Goal: Information Seeking & Learning: Check status

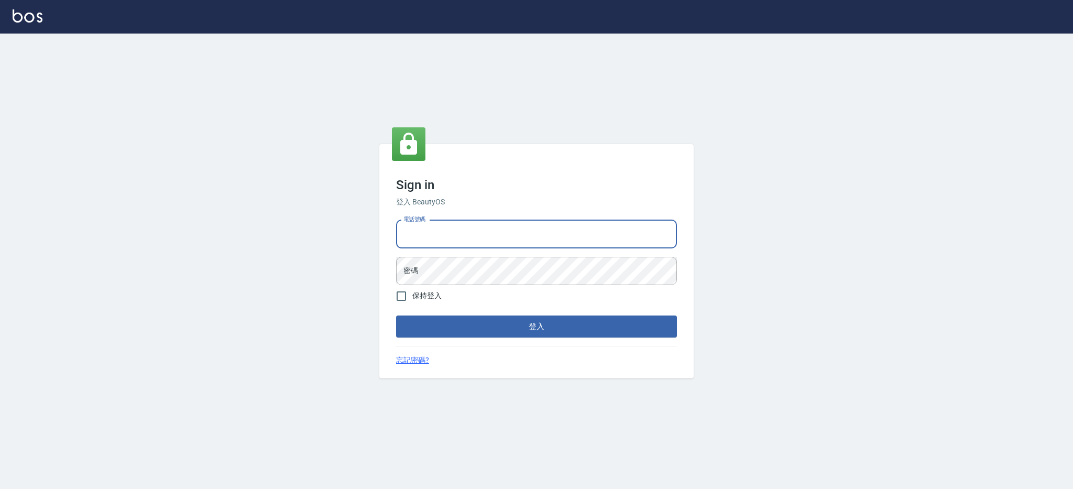
click at [534, 239] on input "電話號碼" at bounding box center [536, 234] width 281 height 28
type input "0426312798"
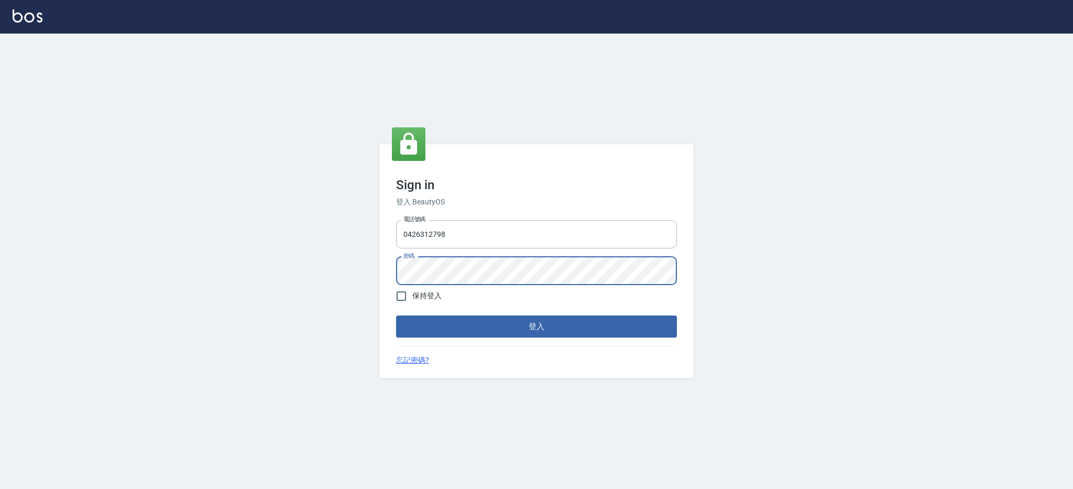
click at [396, 315] on button "登入" at bounding box center [536, 326] width 281 height 22
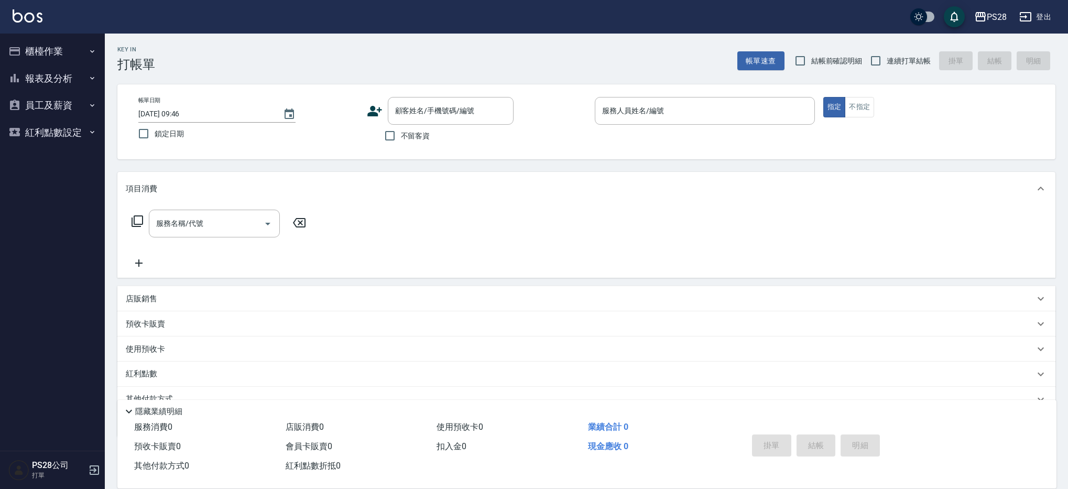
click at [413, 137] on span "不留客資" at bounding box center [415, 135] width 29 height 11
click at [401, 137] on input "不留客資" at bounding box center [390, 136] width 22 height 22
checkbox input "true"
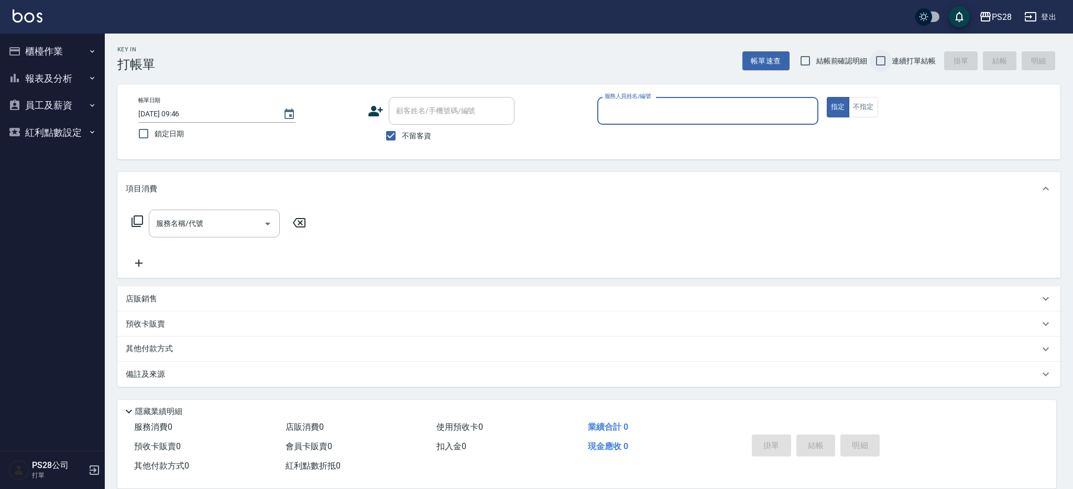
click at [888, 66] on input "連續打單結帳" at bounding box center [881, 61] width 22 height 22
checkbox input "true"
click at [92, 83] on button "報表及分析" at bounding box center [52, 78] width 96 height 27
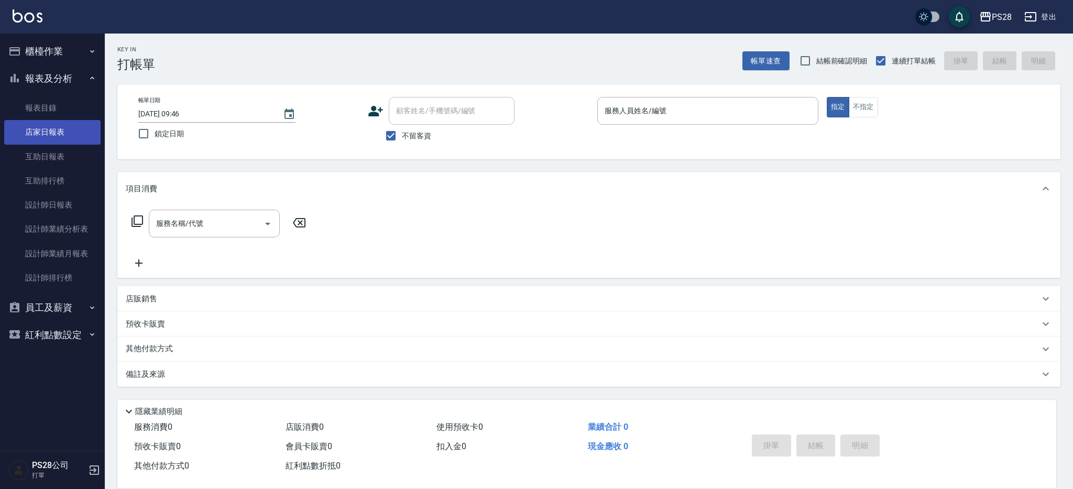
click at [69, 141] on link "店家日報表" at bounding box center [52, 132] width 96 height 24
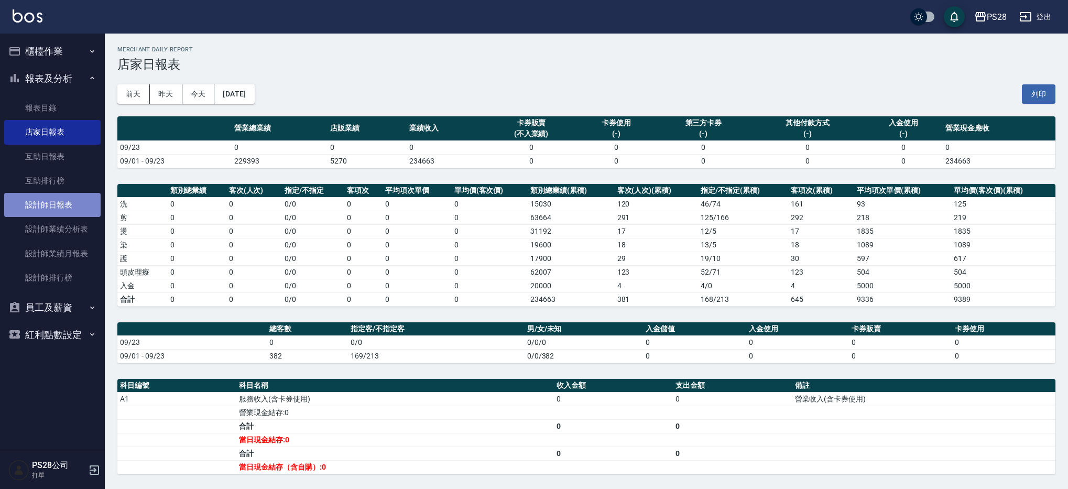
click at [56, 210] on link "設計師日報表" at bounding box center [52, 205] width 96 height 24
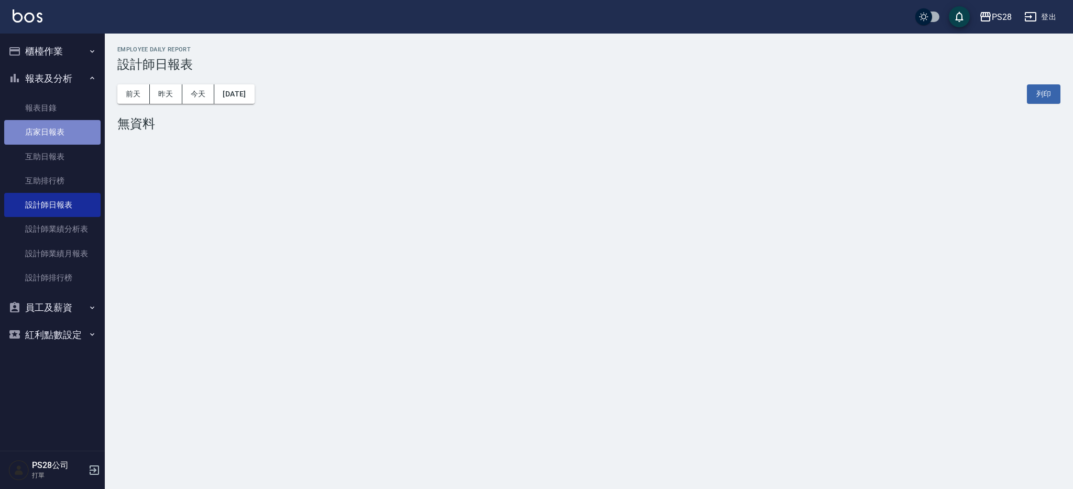
click at [95, 127] on link "店家日報表" at bounding box center [52, 132] width 96 height 24
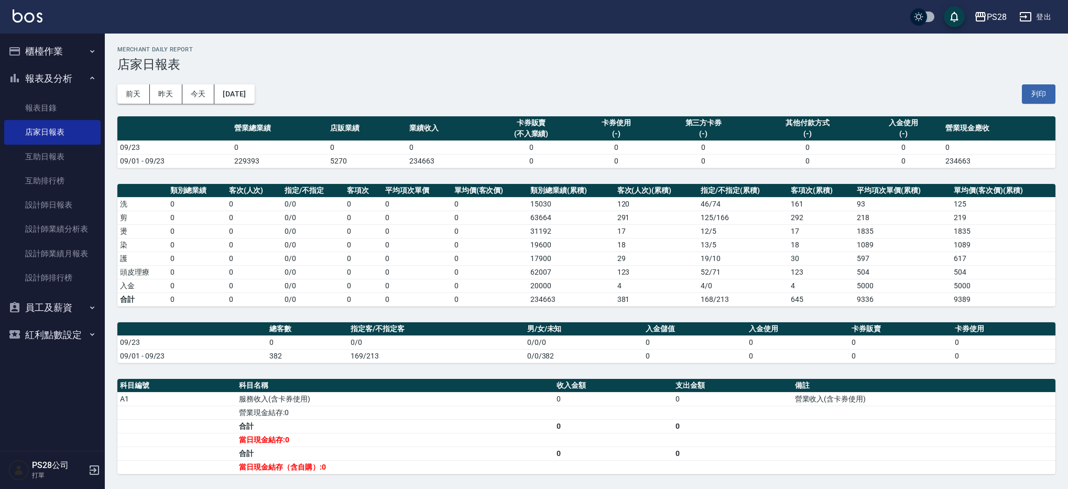
click at [625, 173] on div "PS28 [DATE] 店家日報表 列印時間： [DATE][PHONE_NUMBER]:54 Merchant Daily Report 店家日報表 [DA…" at bounding box center [586, 322] width 963 height 577
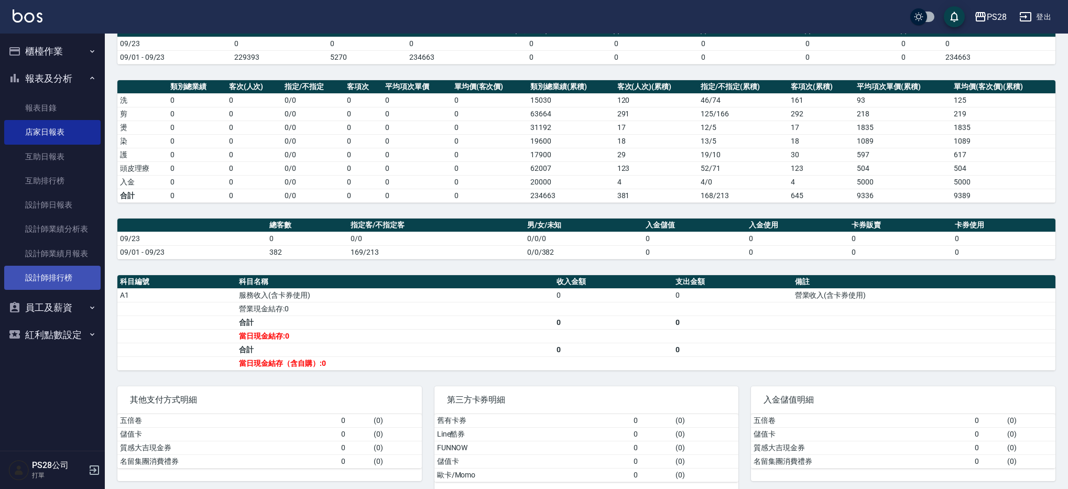
scroll to position [122, 0]
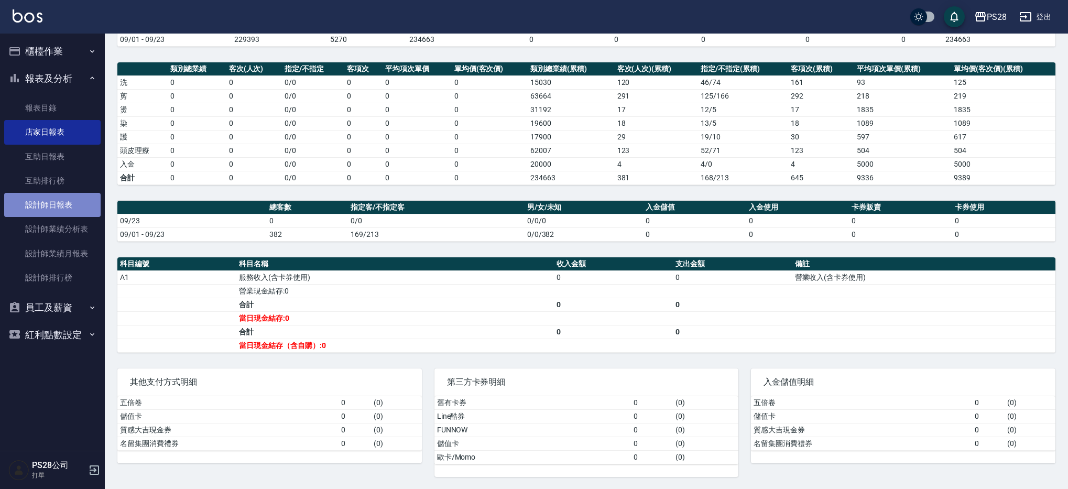
click at [73, 209] on link "設計師日報表" at bounding box center [52, 205] width 96 height 24
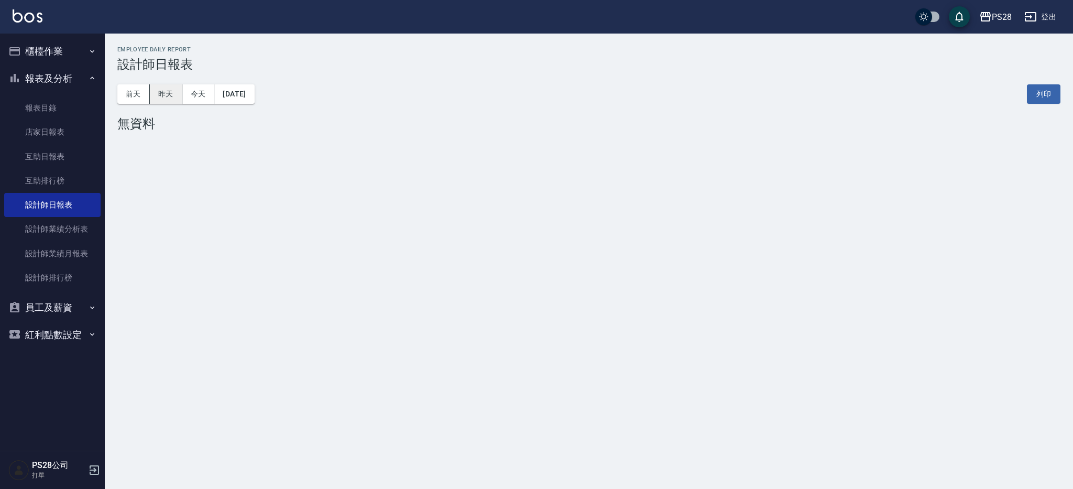
click at [155, 94] on button "昨天" at bounding box center [166, 93] width 32 height 19
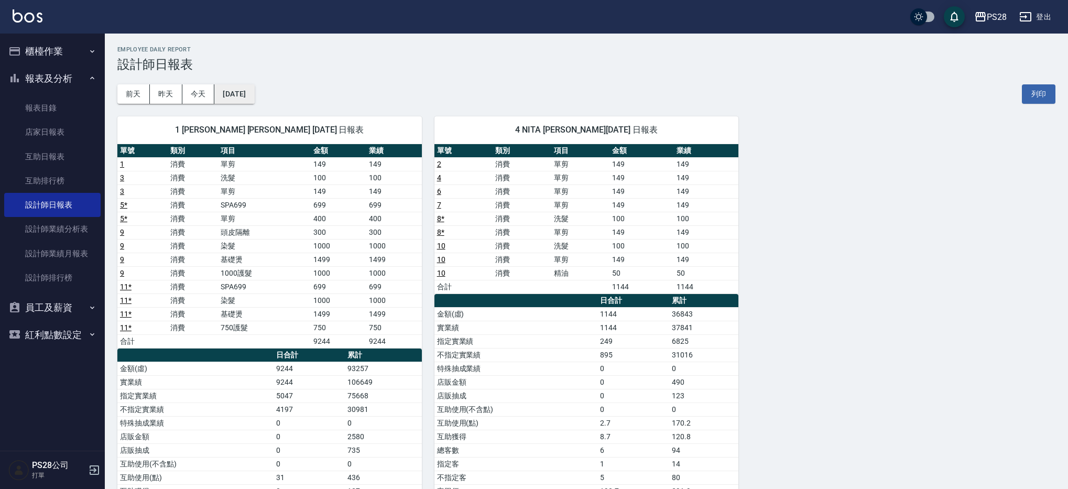
click at [233, 95] on button "[DATE]" at bounding box center [234, 93] width 40 height 19
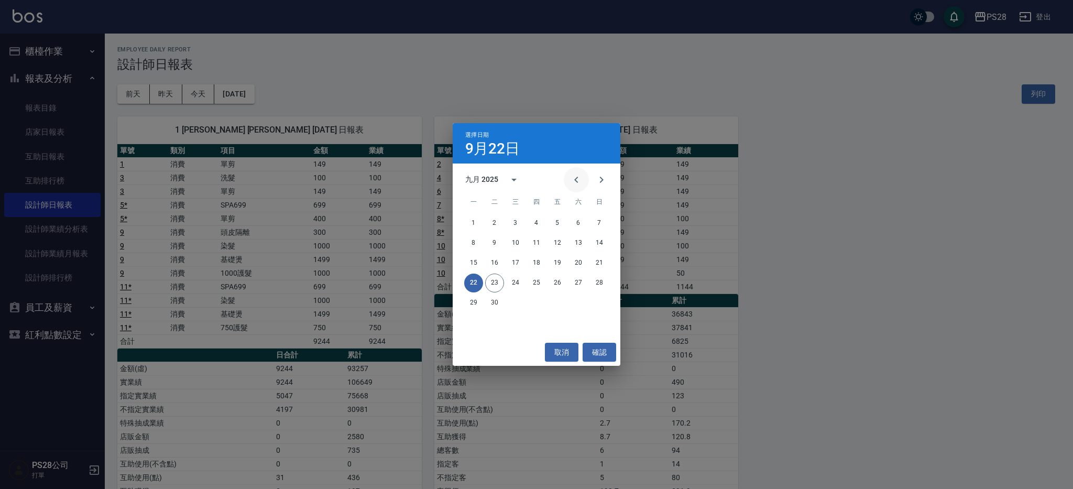
click at [575, 182] on icon "Previous month" at bounding box center [576, 179] width 13 height 13
click at [564, 284] on button "22" at bounding box center [557, 283] width 19 height 19
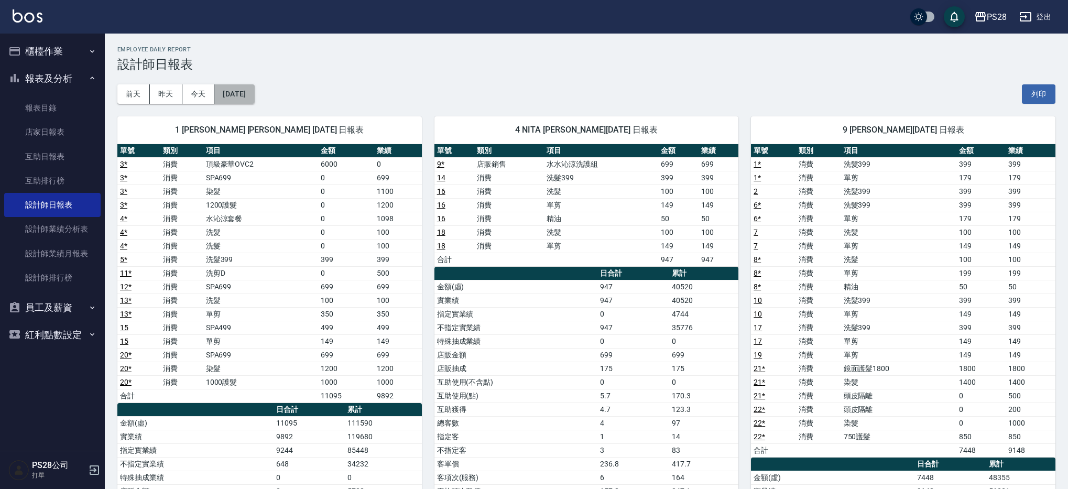
click at [254, 97] on button "[DATE]" at bounding box center [234, 93] width 40 height 19
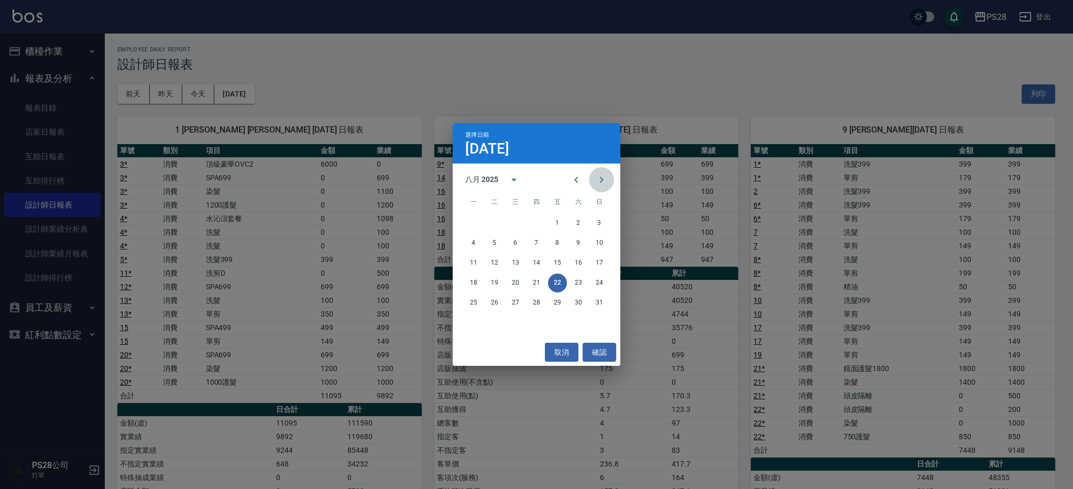
drag, startPoint x: 604, startPoint y: 180, endPoint x: 588, endPoint y: 199, distance: 24.2
click at [604, 180] on icon "Next month" at bounding box center [601, 179] width 13 height 13
click at [596, 265] on button "21" at bounding box center [599, 263] width 19 height 19
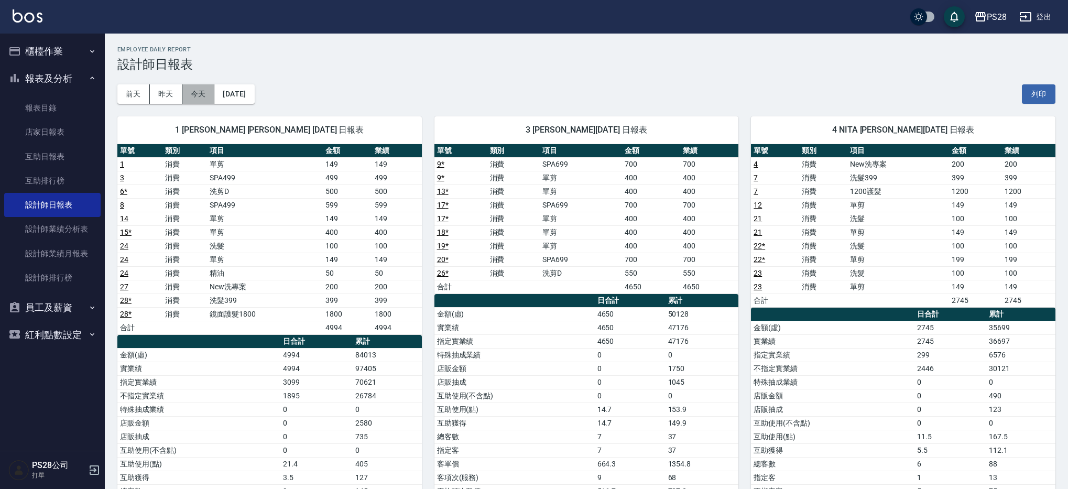
click at [199, 95] on button "今天" at bounding box center [198, 93] width 32 height 19
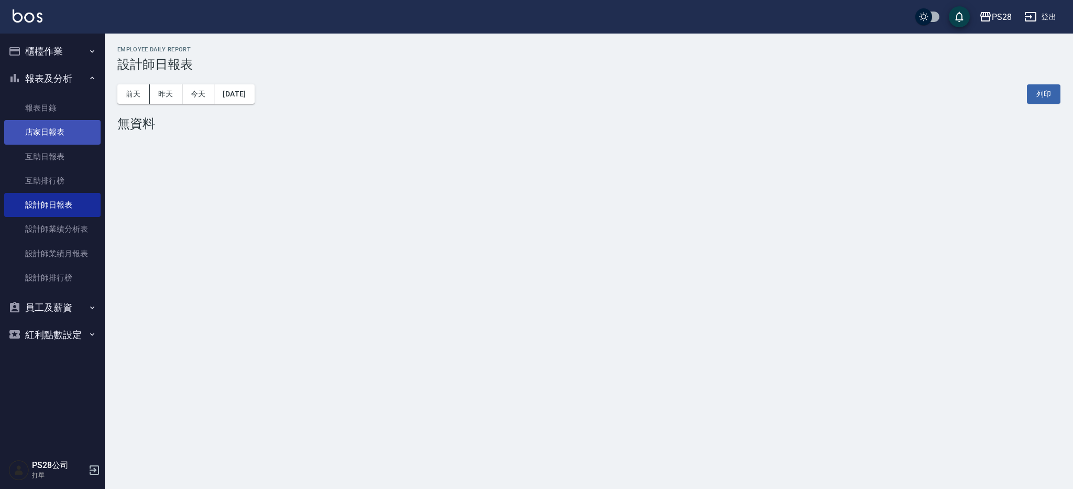
click at [61, 133] on link "店家日報表" at bounding box center [52, 132] width 96 height 24
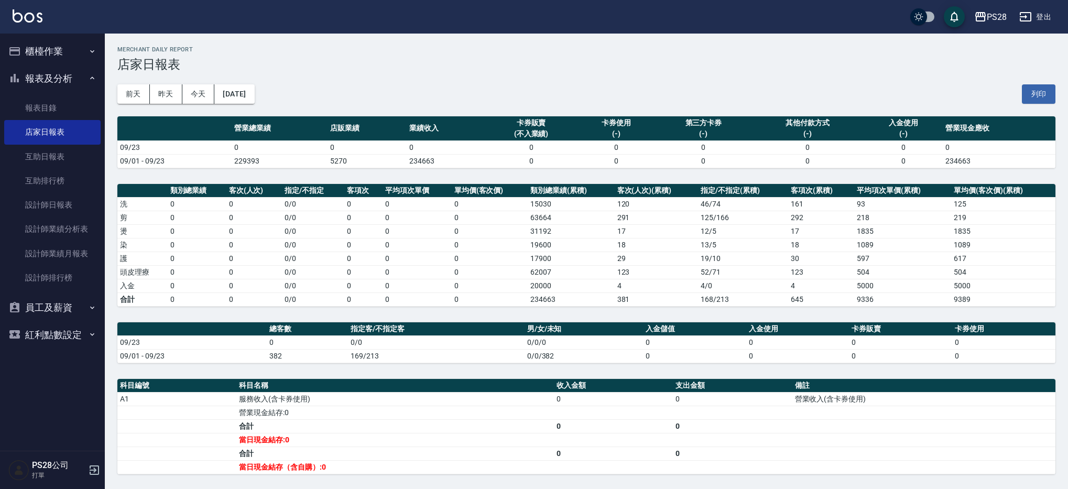
click at [59, 54] on button "櫃檯作業" at bounding box center [52, 51] width 96 height 27
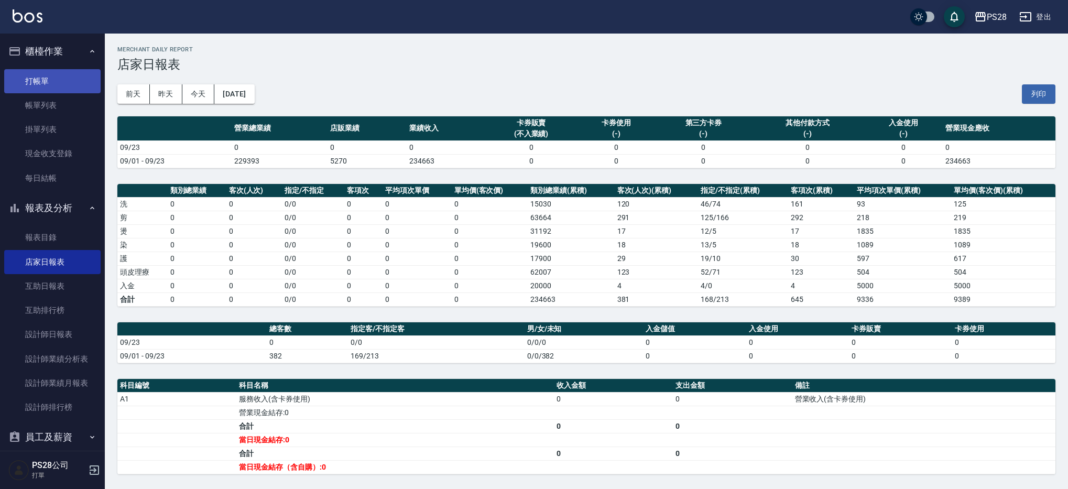
click at [56, 78] on link "打帳單" at bounding box center [52, 81] width 96 height 24
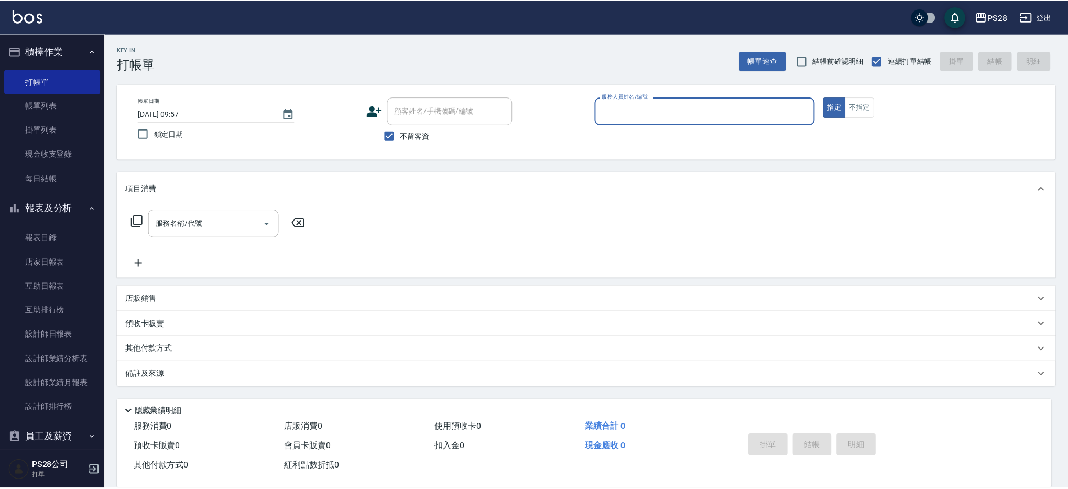
scroll to position [39, 0]
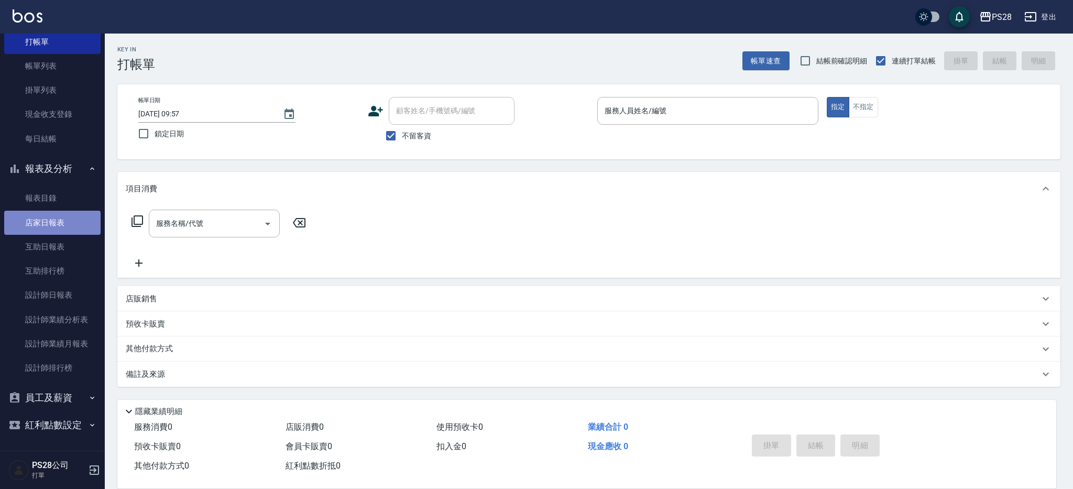
click at [71, 215] on link "店家日報表" at bounding box center [52, 223] width 96 height 24
